Goal: Task Accomplishment & Management: Use online tool/utility

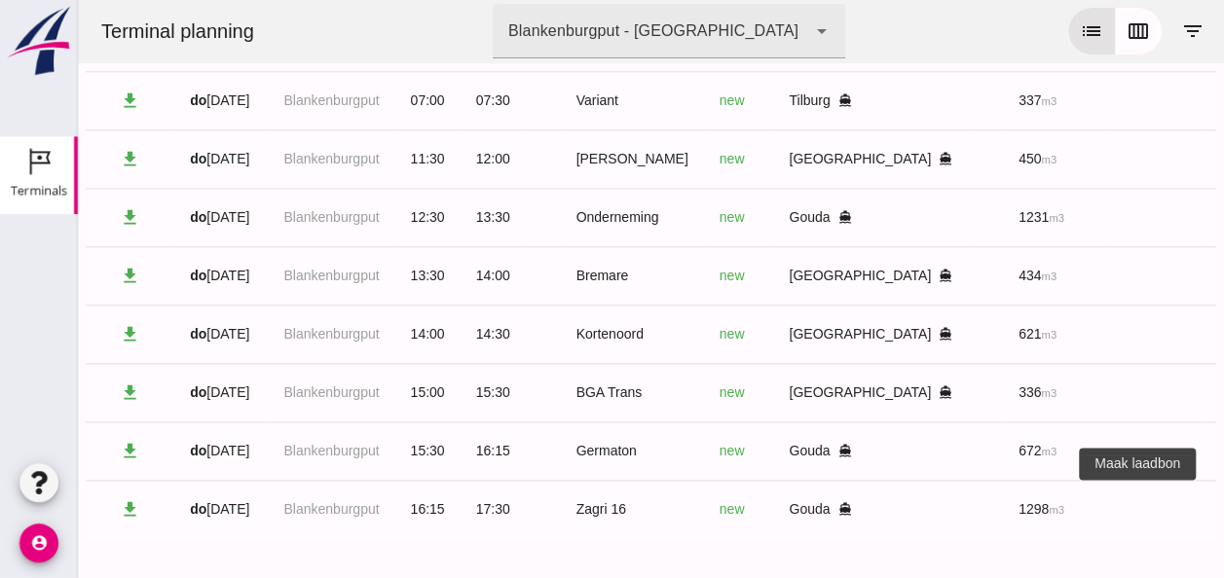
scroll to position [0, 521]
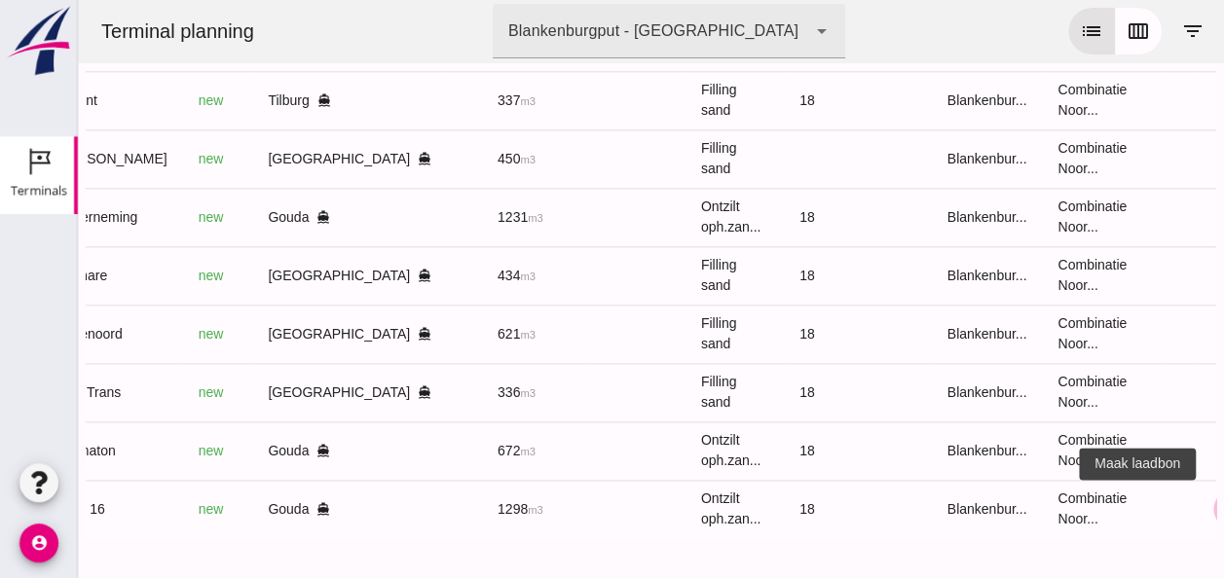
click at [1223, 500] on icon "receipt_long" at bounding box center [1233, 509] width 18 height 18
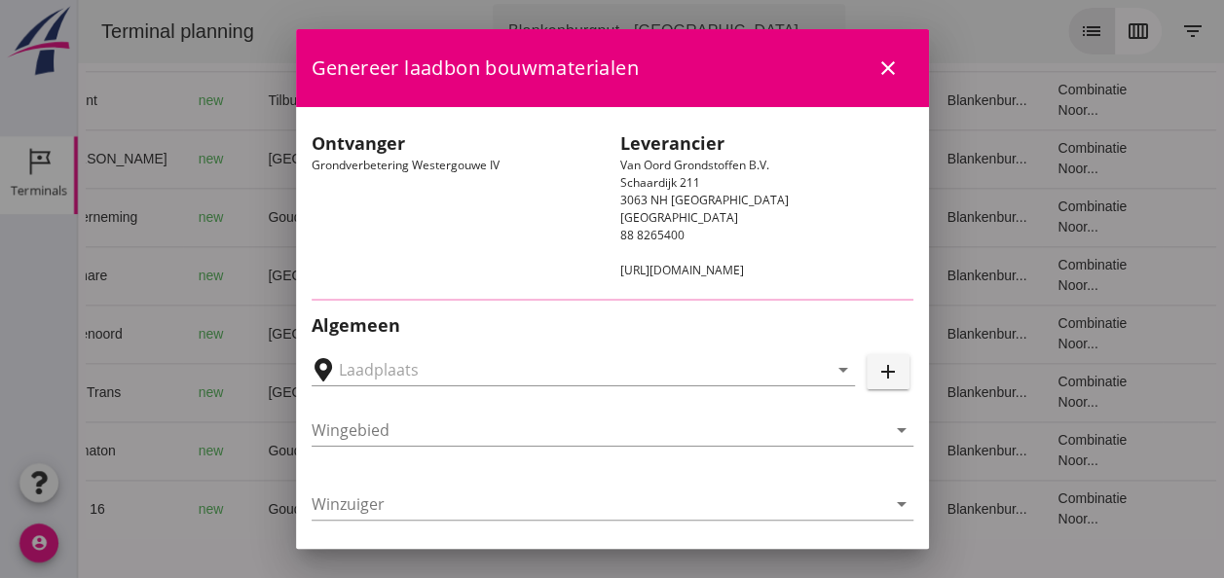
type input "Loswal Fa. J. Bos&Zonen, [GEOGRAPHIC_DATA]"
type input "Zagri 16"
type input "[PERSON_NAME]"
type input "1298"
type input "Ontzilt oph.zand [75] (6120)"
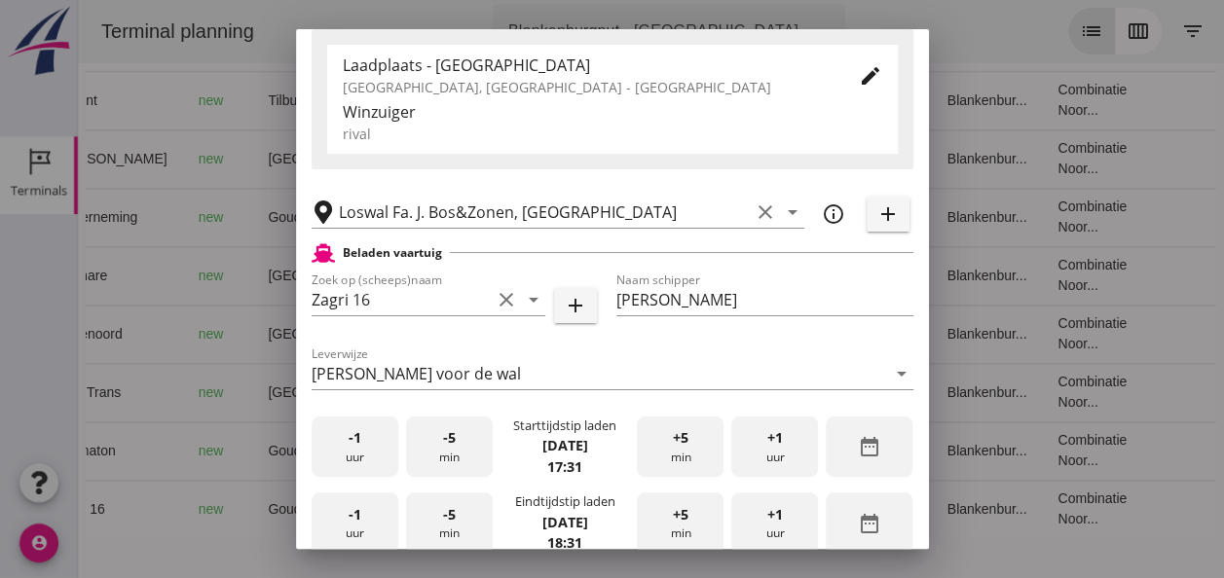
scroll to position [487, 0]
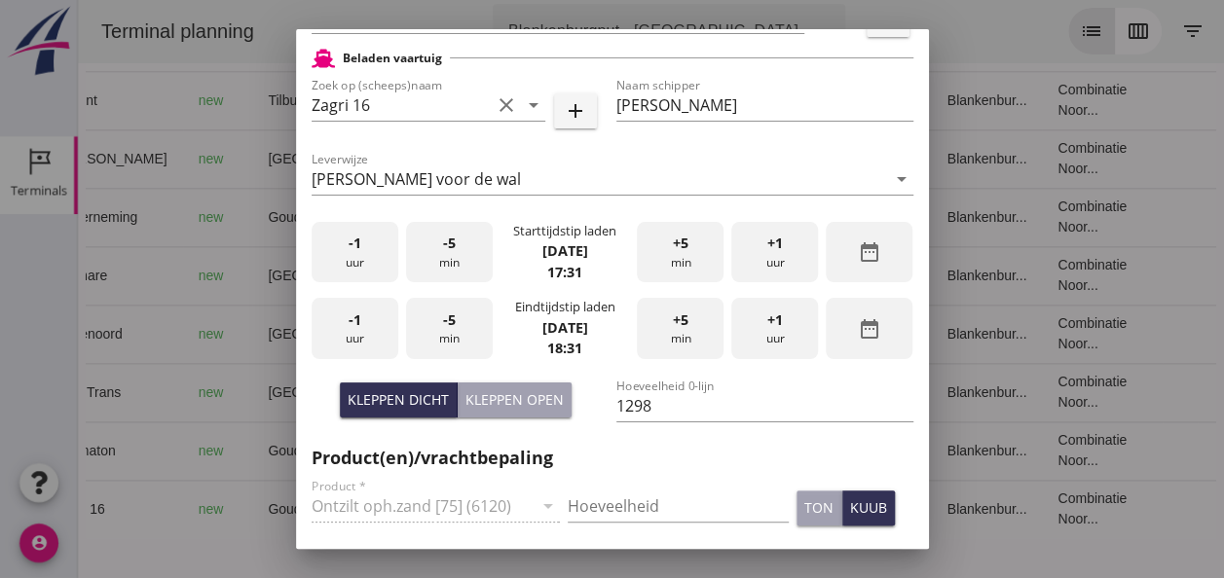
click at [350, 253] on span "-1" at bounding box center [354, 243] width 13 height 21
click at [454, 242] on div "-5 min" at bounding box center [449, 252] width 87 height 61
click at [358, 325] on span "-1" at bounding box center [354, 320] width 13 height 21
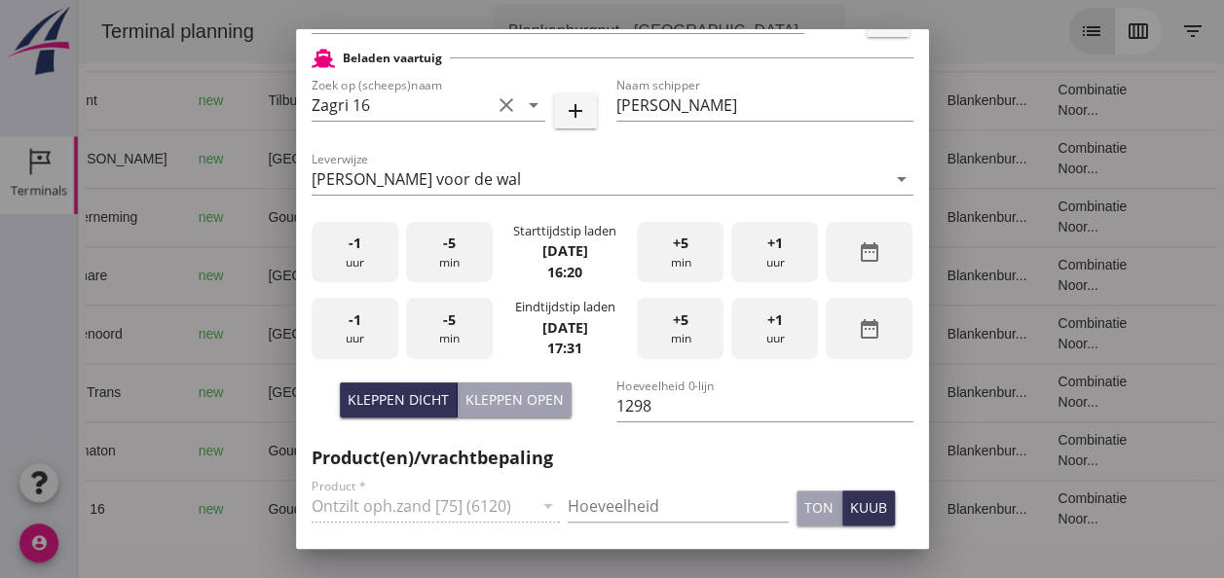
click at [443, 331] on div "-5 min" at bounding box center [449, 328] width 87 height 61
click at [444, 331] on div "-5 min" at bounding box center [449, 328] width 87 height 61
click at [607, 500] on input "Hoeveelheid" at bounding box center [678, 506] width 221 height 31
type input "1298"
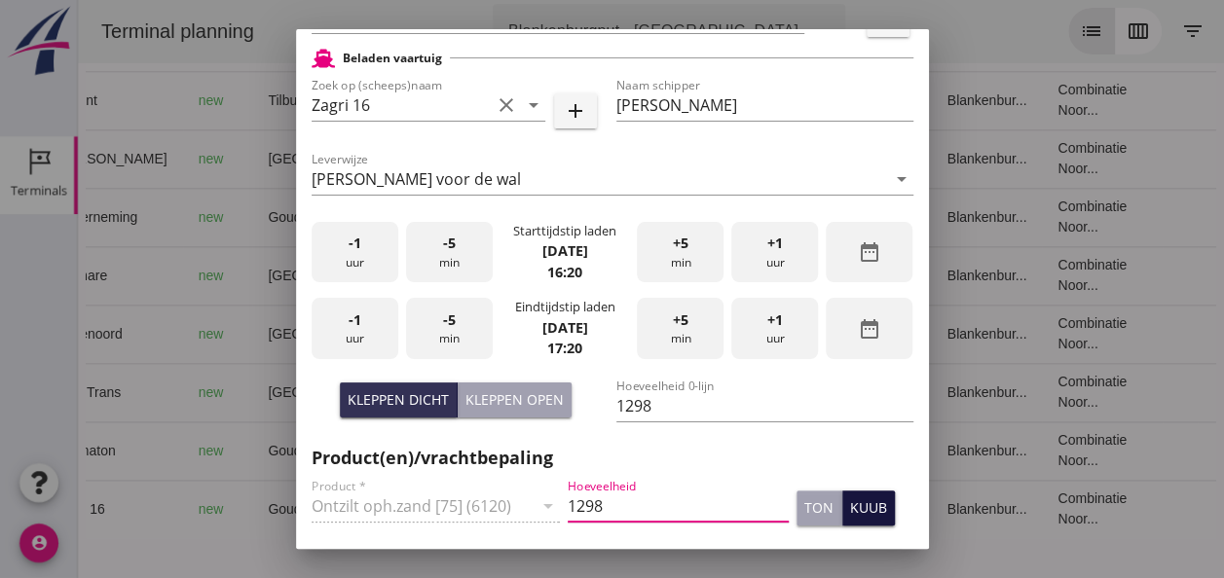
click at [850, 515] on div "kuub" at bounding box center [868, 507] width 37 height 20
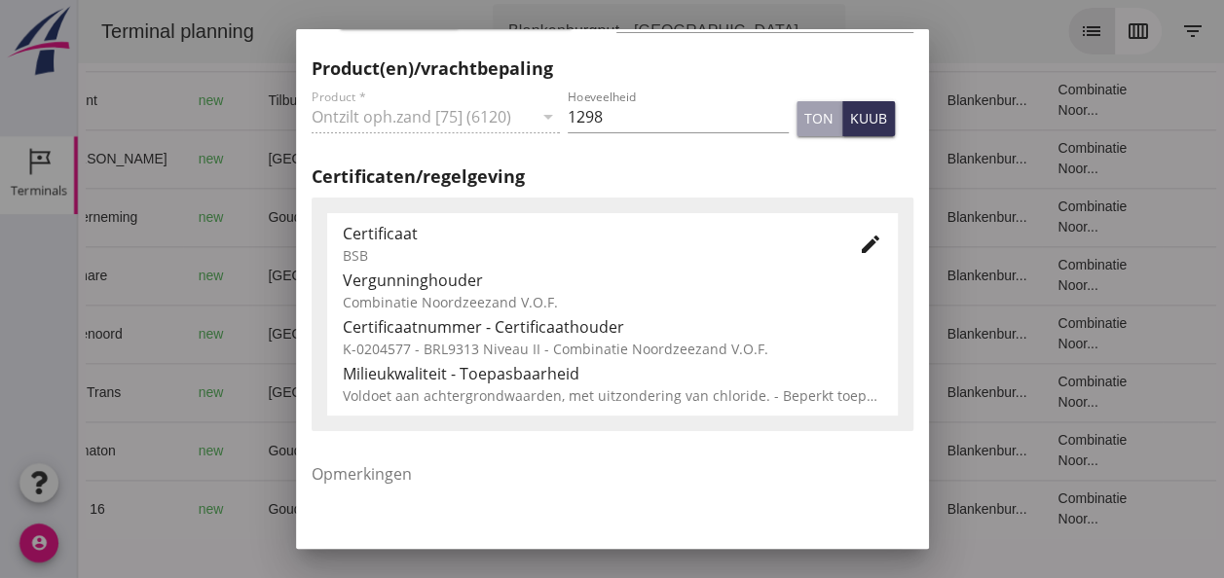
scroll to position [992, 0]
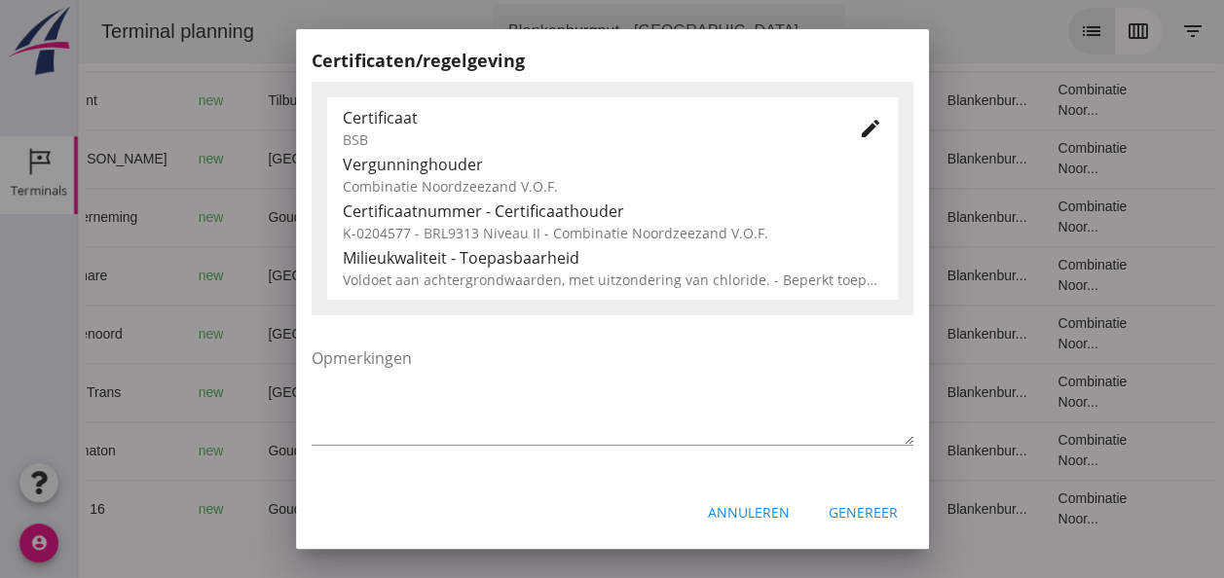
click at [844, 508] on div "Genereer" at bounding box center [862, 512] width 69 height 20
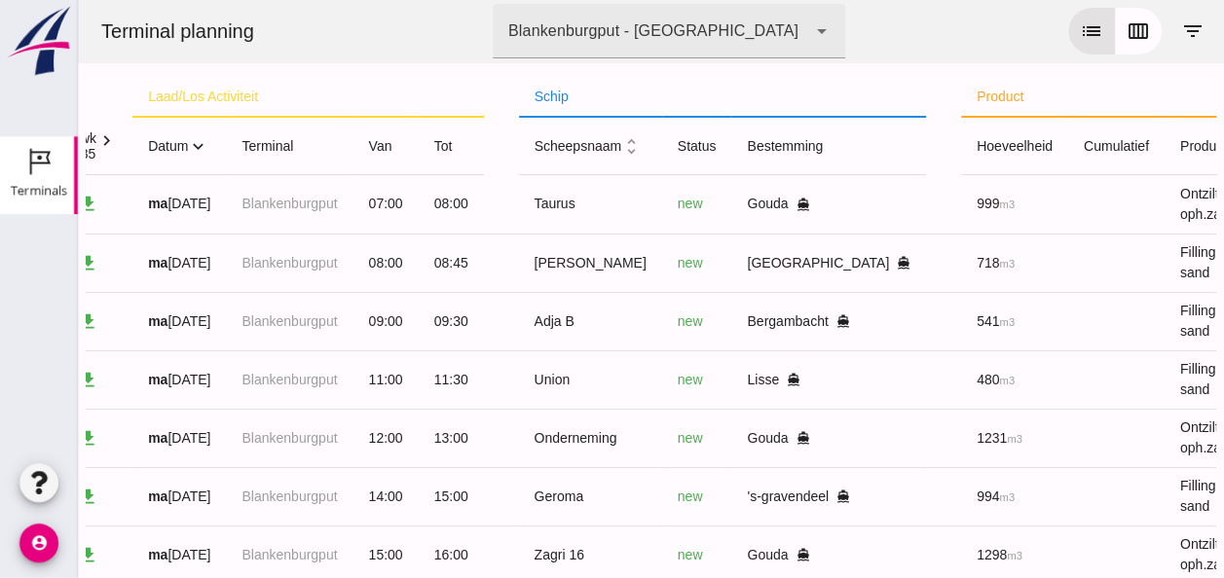
scroll to position [0, 43]
click at [201, 150] on icon "expand_more" at bounding box center [197, 146] width 20 height 20
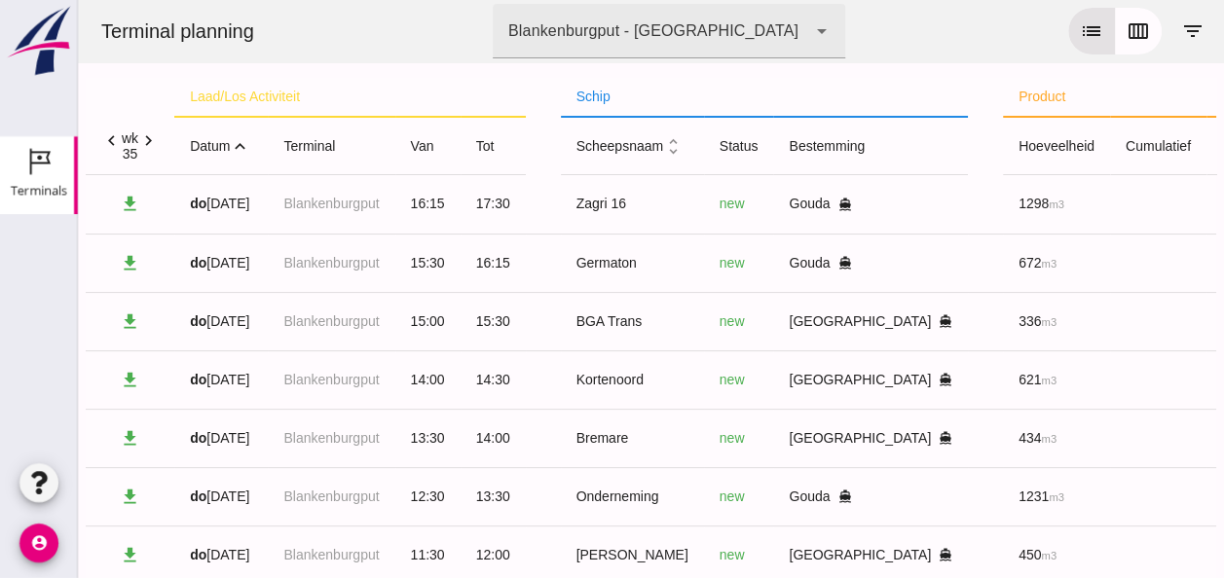
click at [246, 152] on icon "expand_less" at bounding box center [240, 146] width 20 height 20
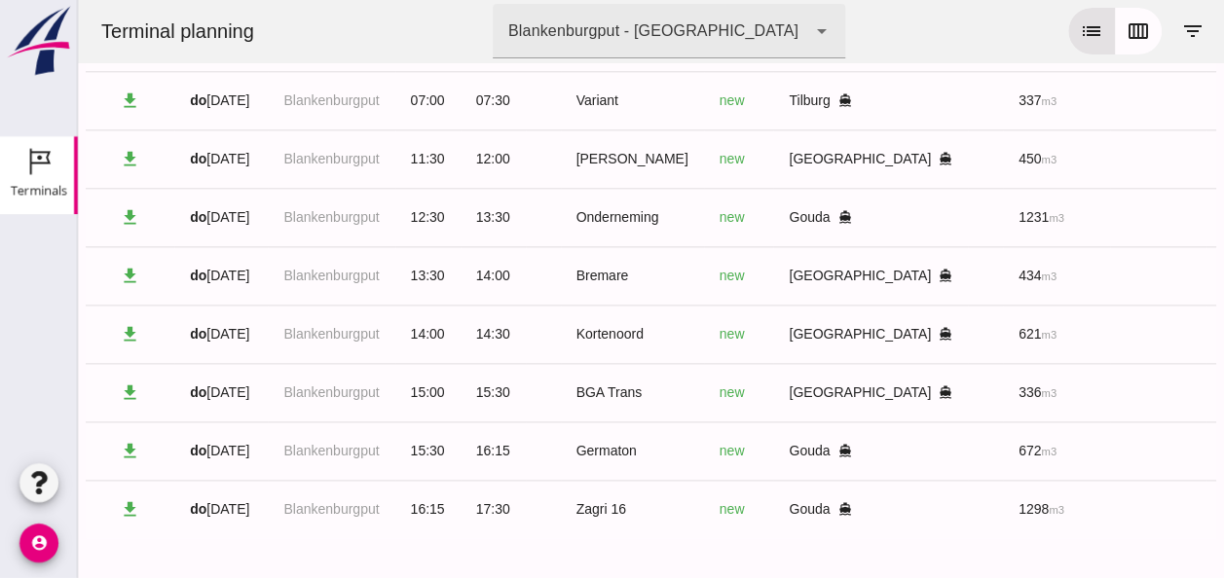
scroll to position [1053, 0]
